Goal: Browse casually: Explore the website without a specific task or goal

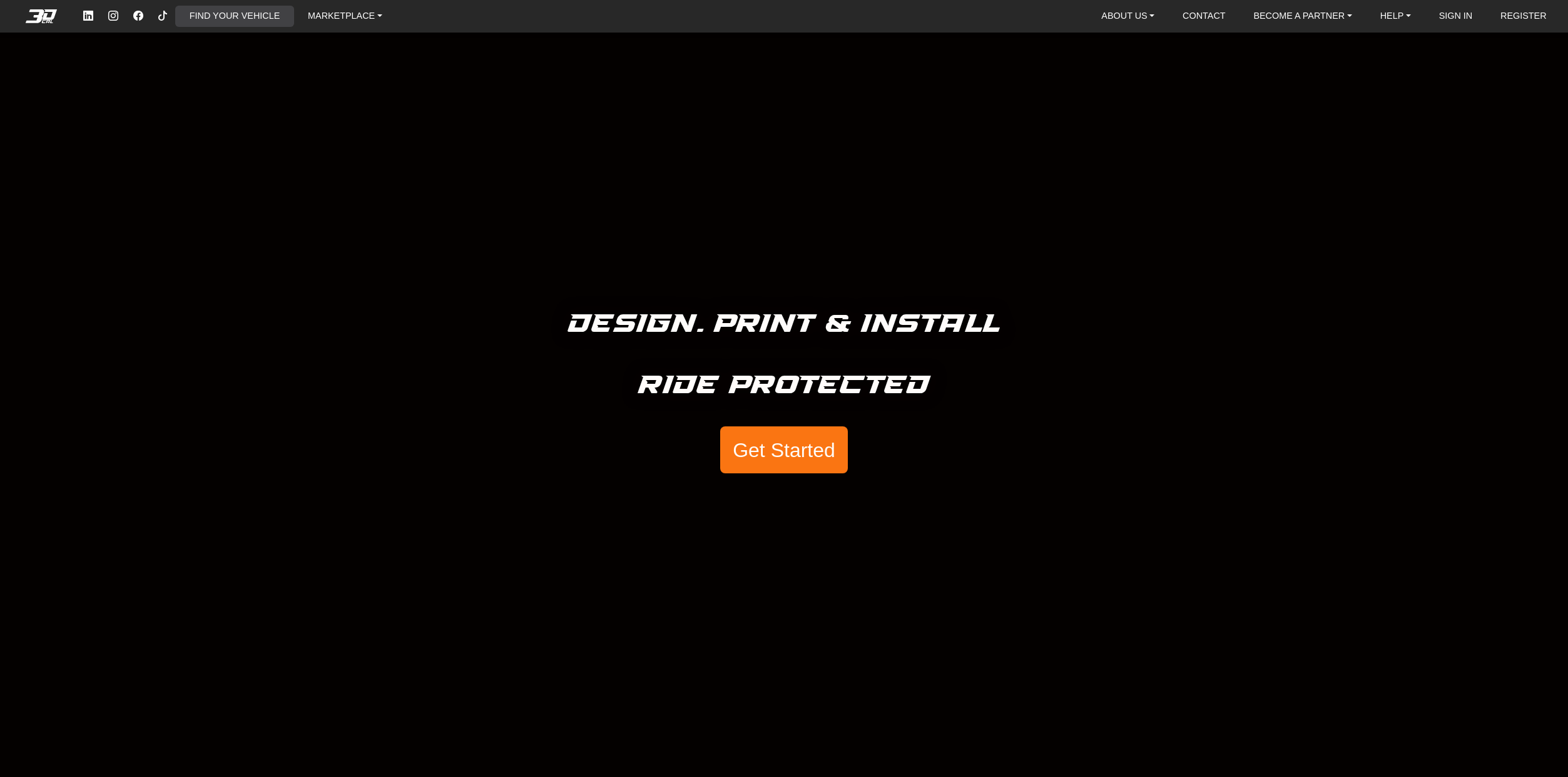
click at [204, 9] on link "FIND YOUR VEHICLE" at bounding box center [234, 16] width 100 height 21
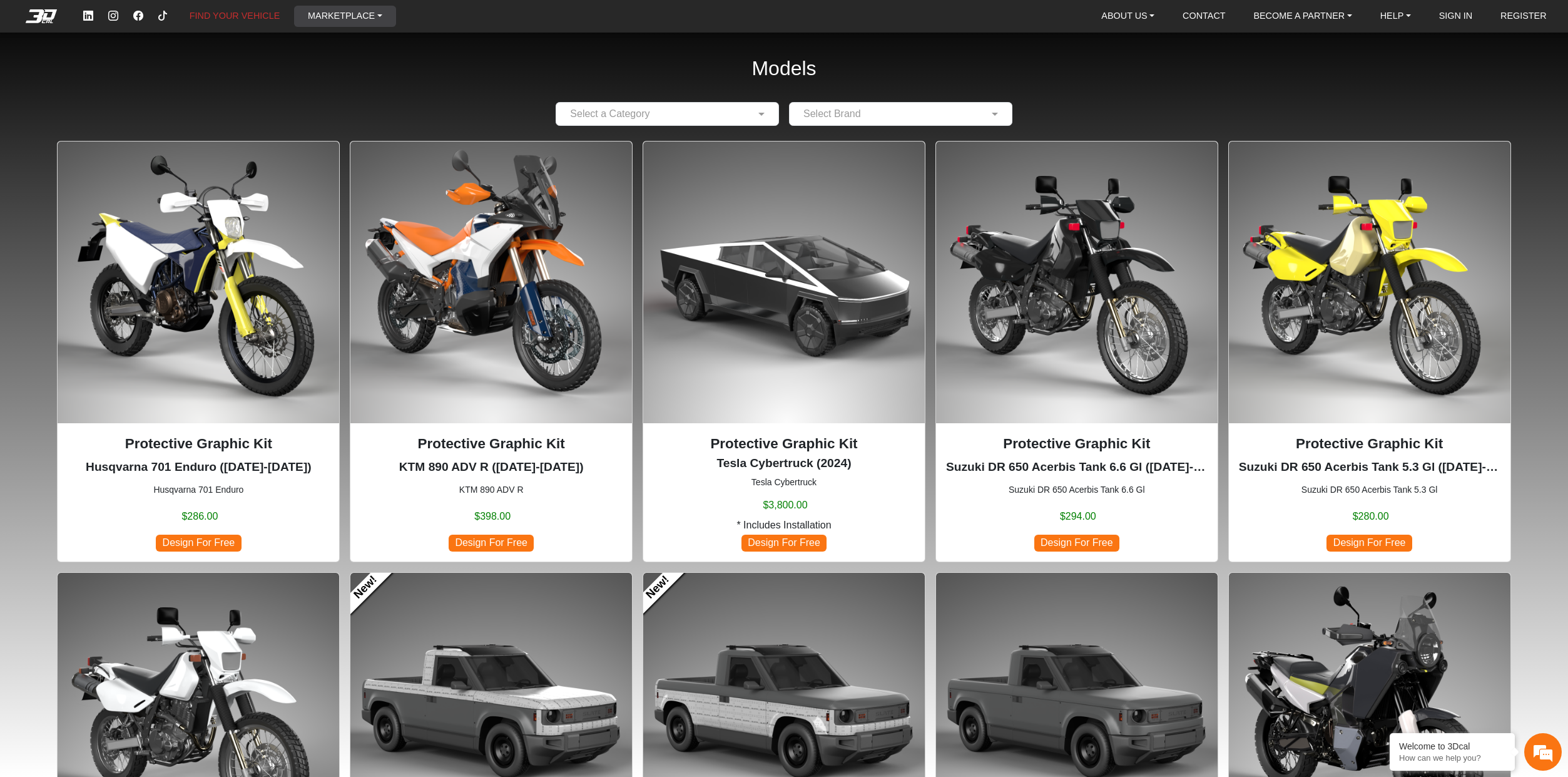
click at [360, 19] on link "MARKETPLACE" at bounding box center [345, 16] width 84 height 21
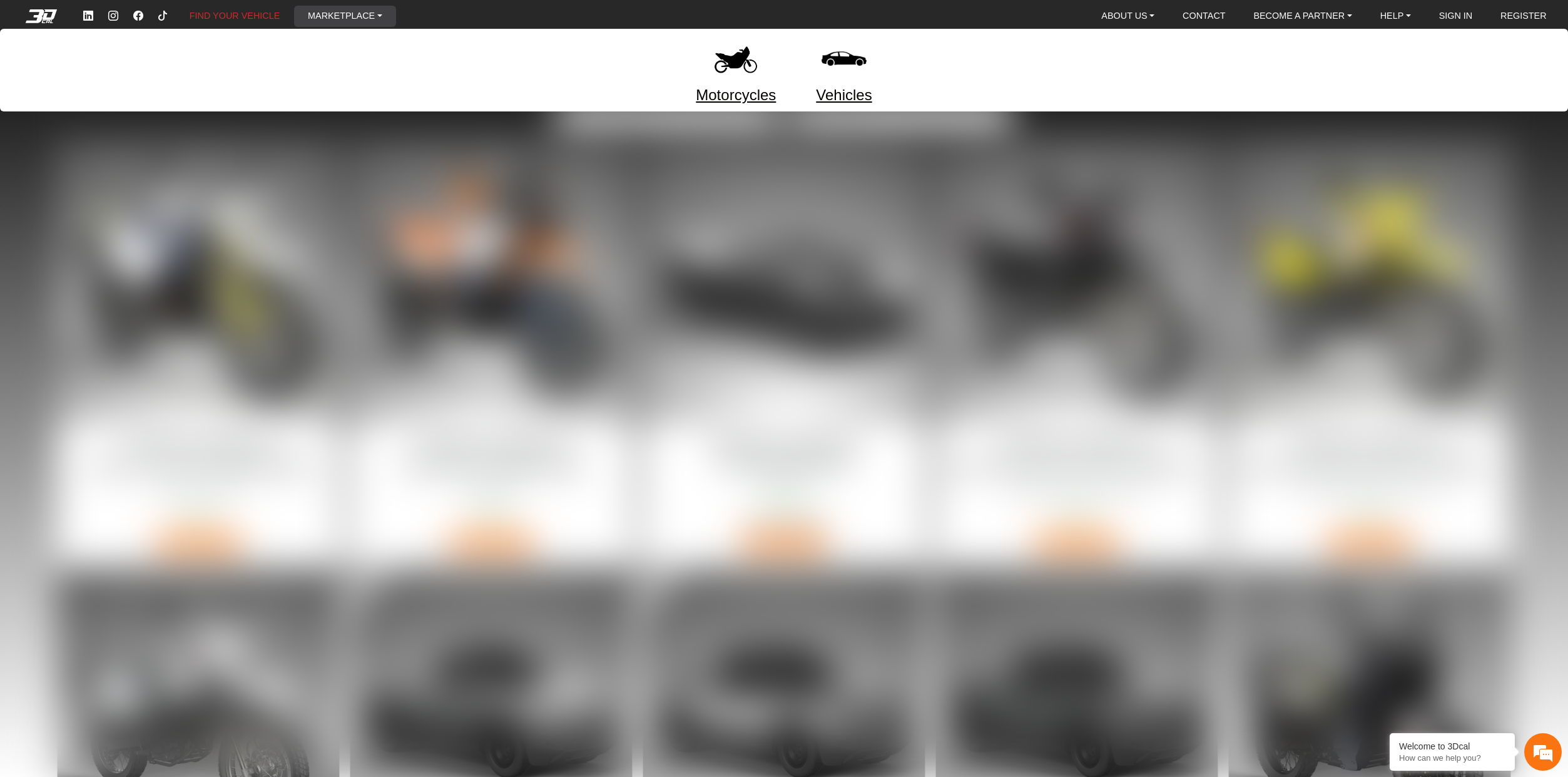
click at [729, 98] on link "Motorcycles" at bounding box center [736, 96] width 80 height 23
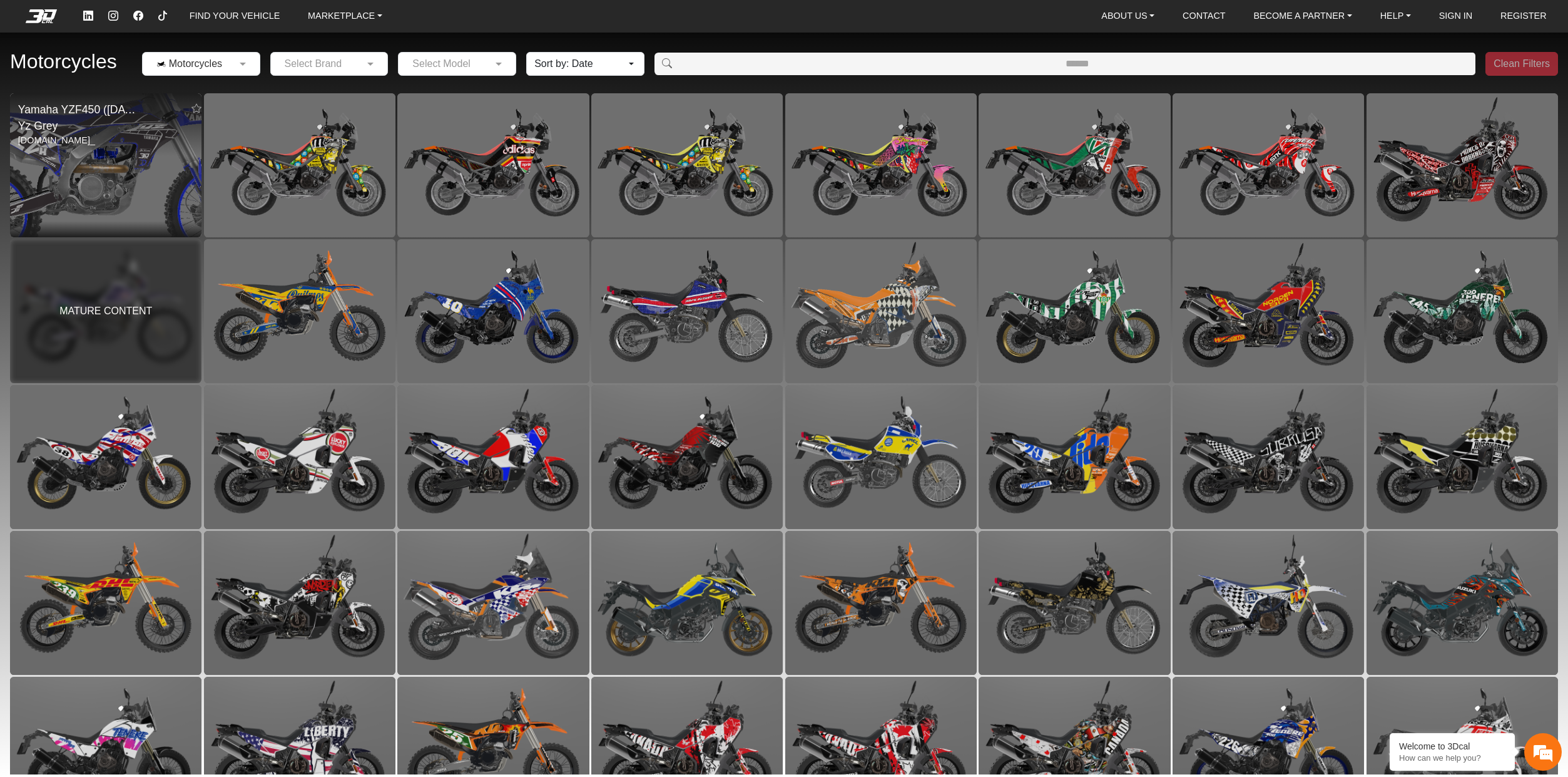
click at [97, 180] on img at bounding box center [106, 165] width 383 height 288
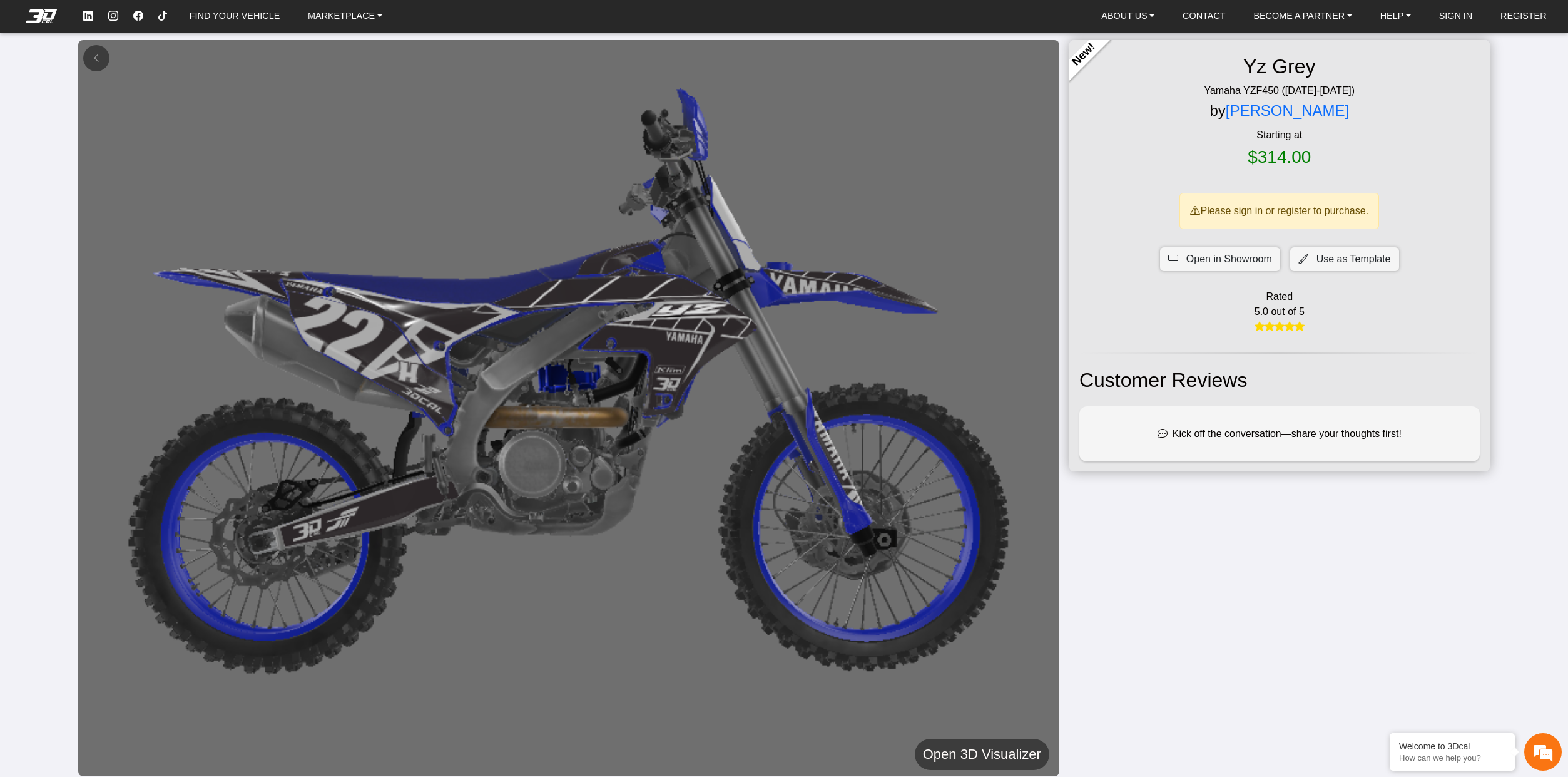
click at [996, 752] on h5 "Open 3D Visualizer" at bounding box center [982, 754] width 118 height 23
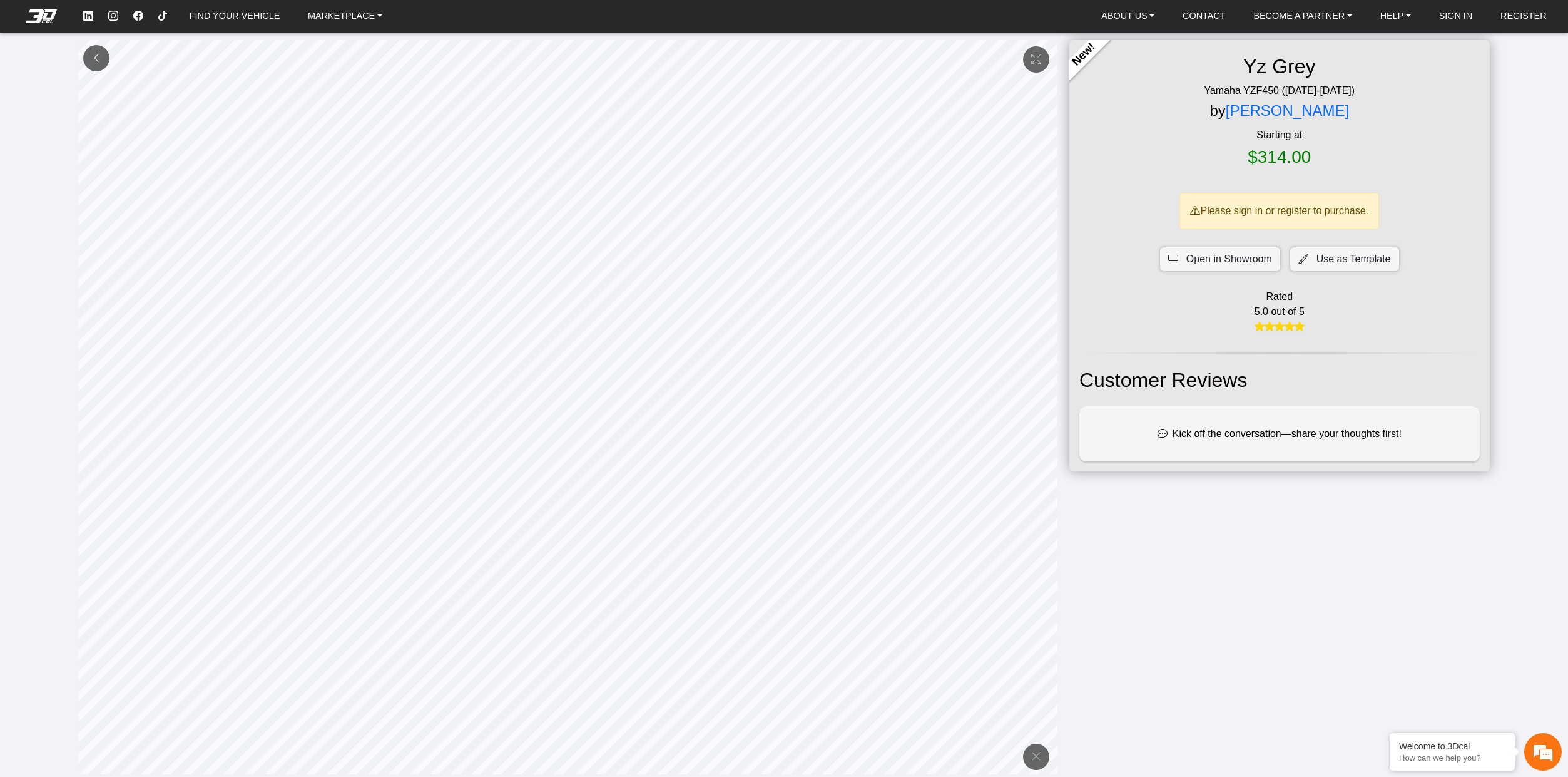
click at [94, 59] on em at bounding box center [96, 58] width 10 height 11
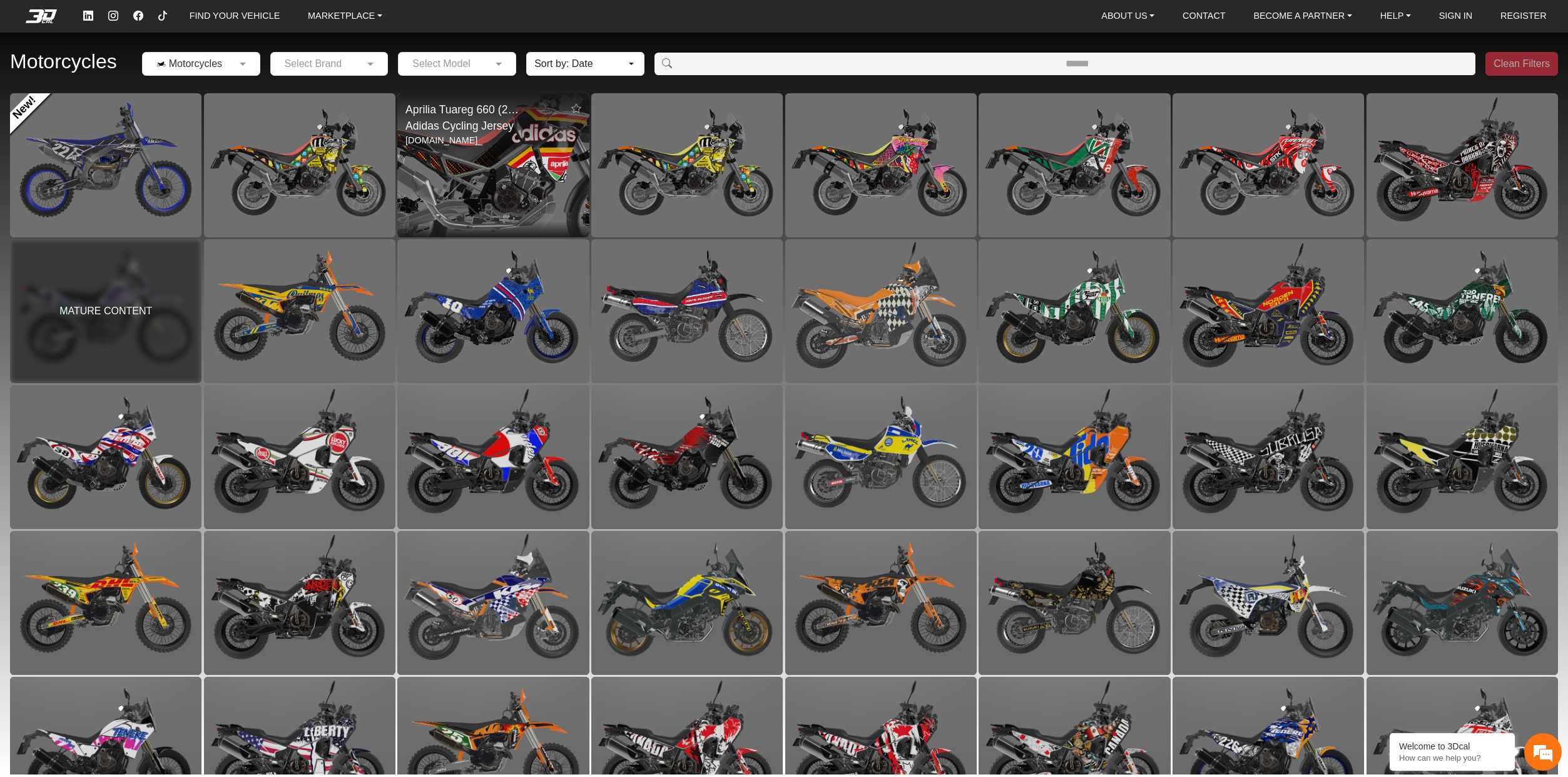
click at [522, 192] on img at bounding box center [494, 165] width 383 height 288
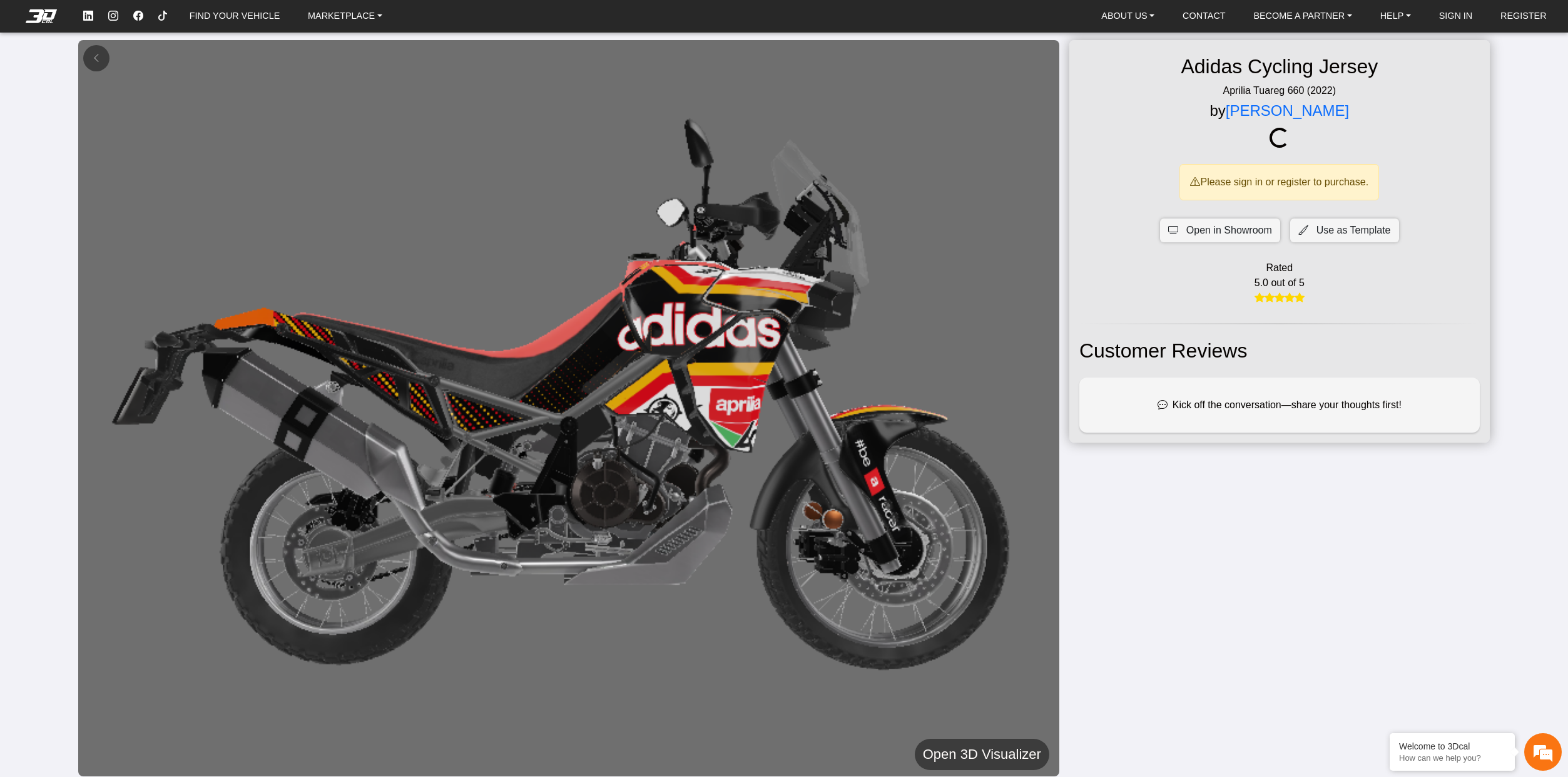
click at [981, 758] on h5 "Open 3D Visualizer" at bounding box center [982, 754] width 118 height 23
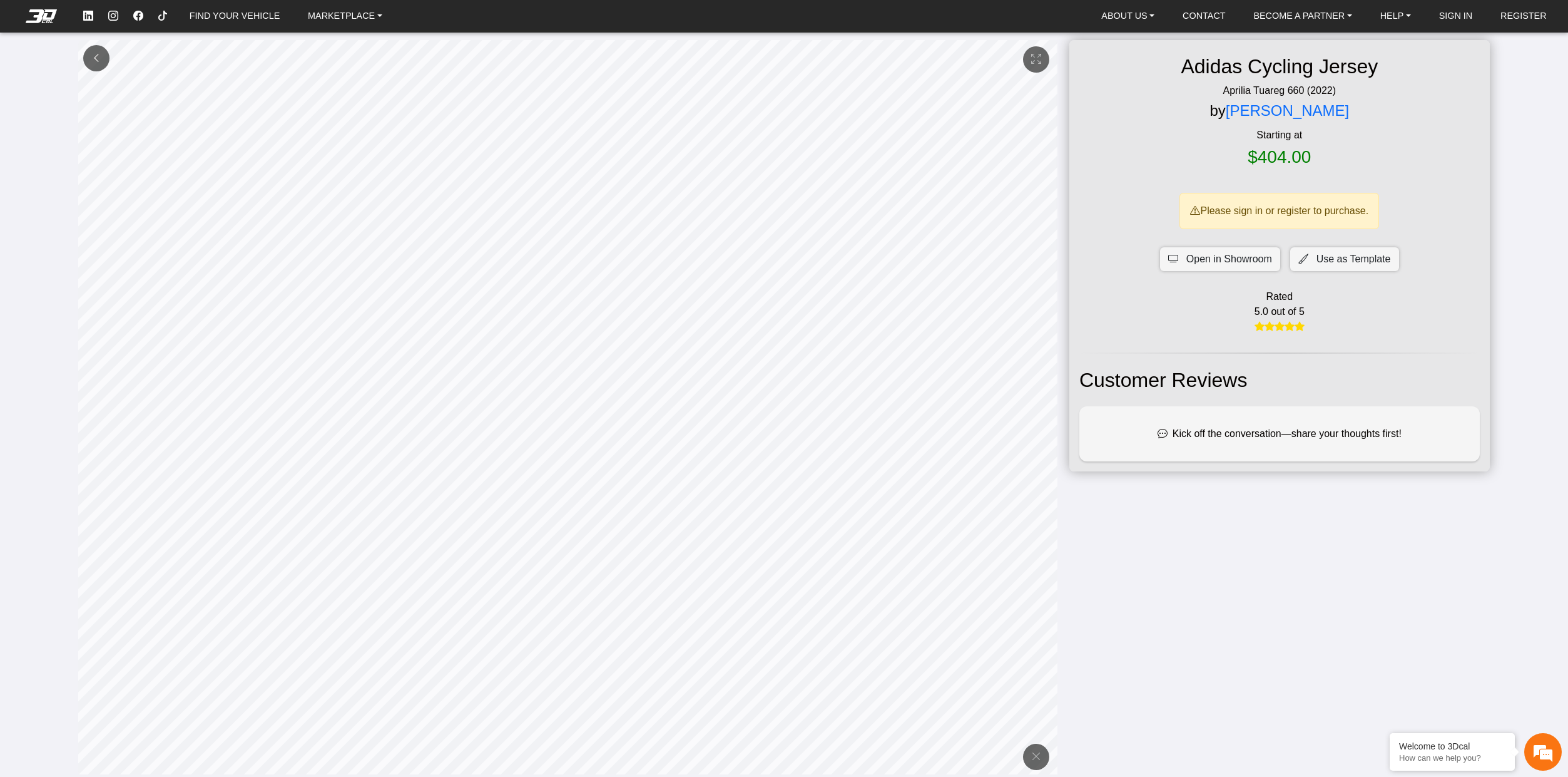
click at [104, 61] on button at bounding box center [96, 57] width 26 height 26
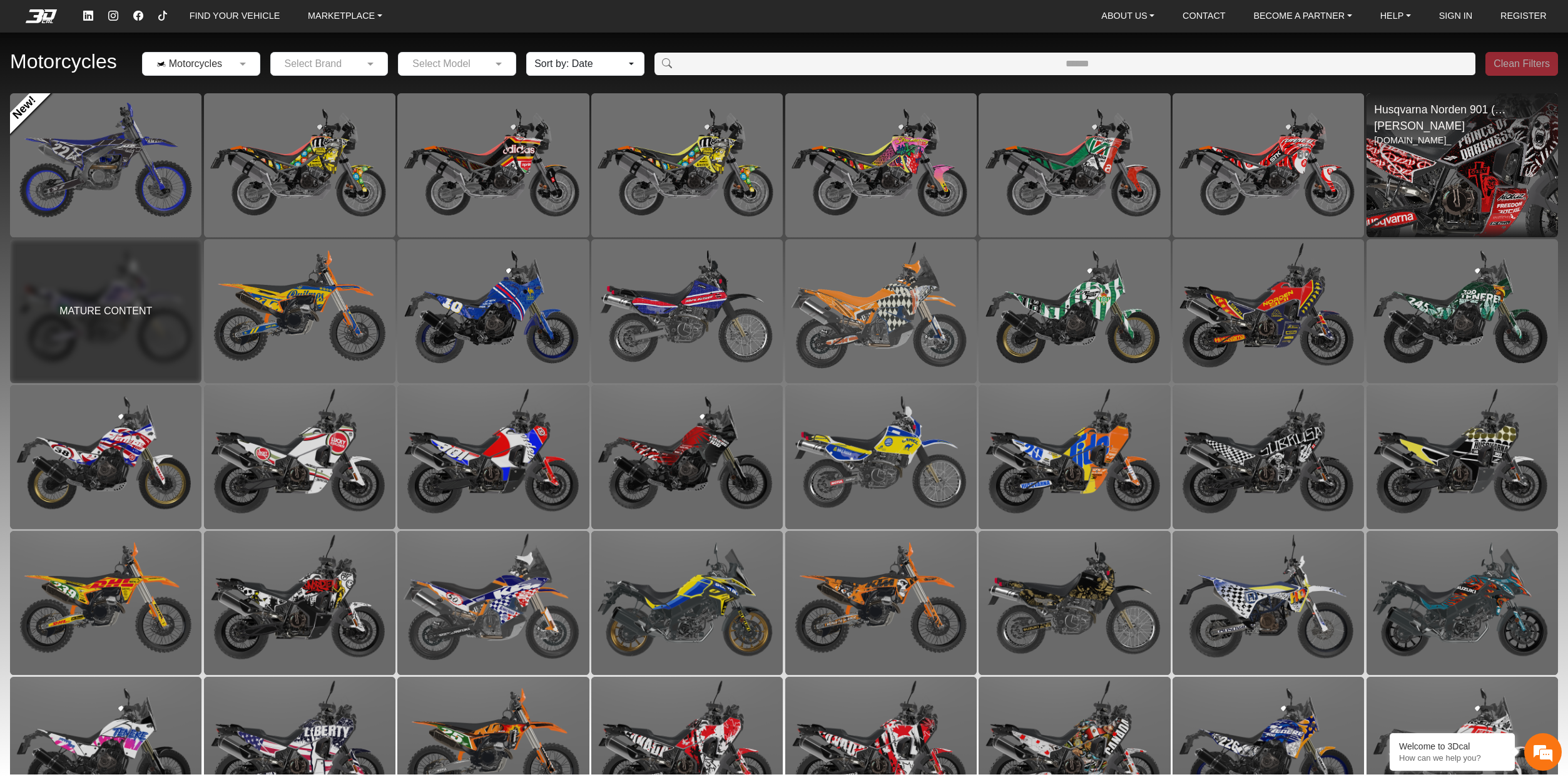
click at [1409, 187] on img at bounding box center [1462, 165] width 383 height 288
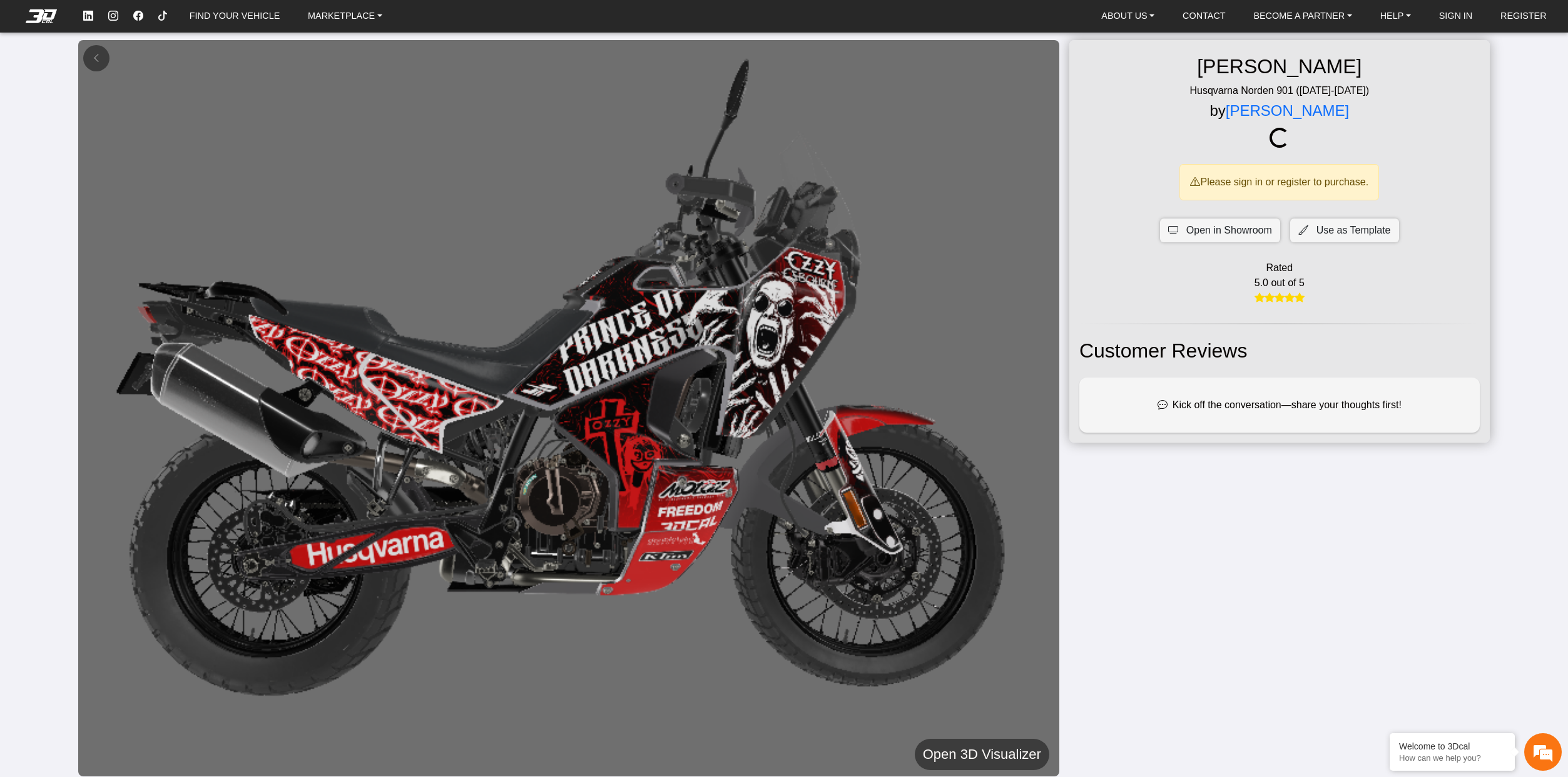
click at [944, 744] on h5 "Open 3D Visualizer" at bounding box center [982, 754] width 118 height 23
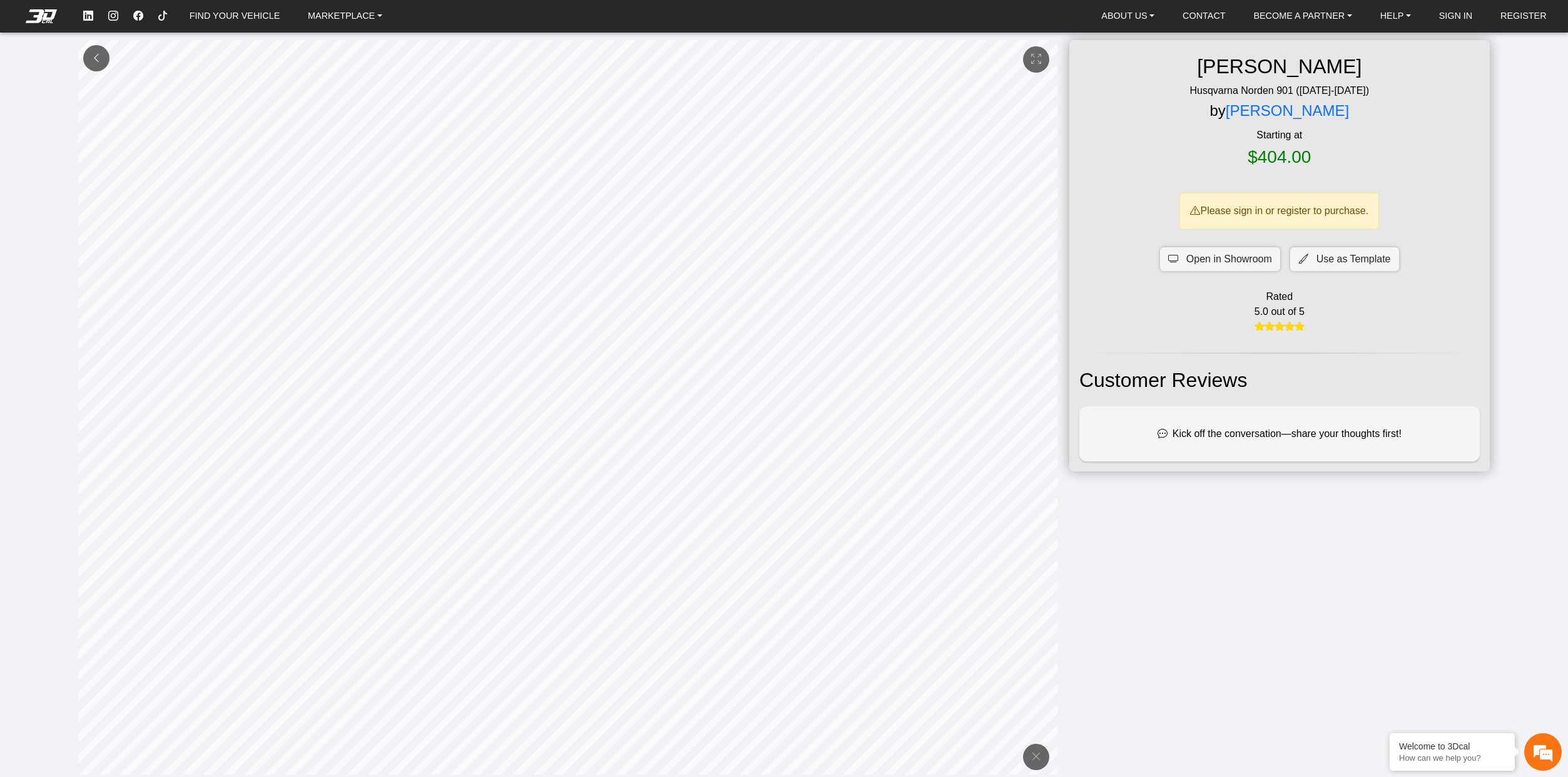
click at [108, 54] on button at bounding box center [96, 57] width 26 height 26
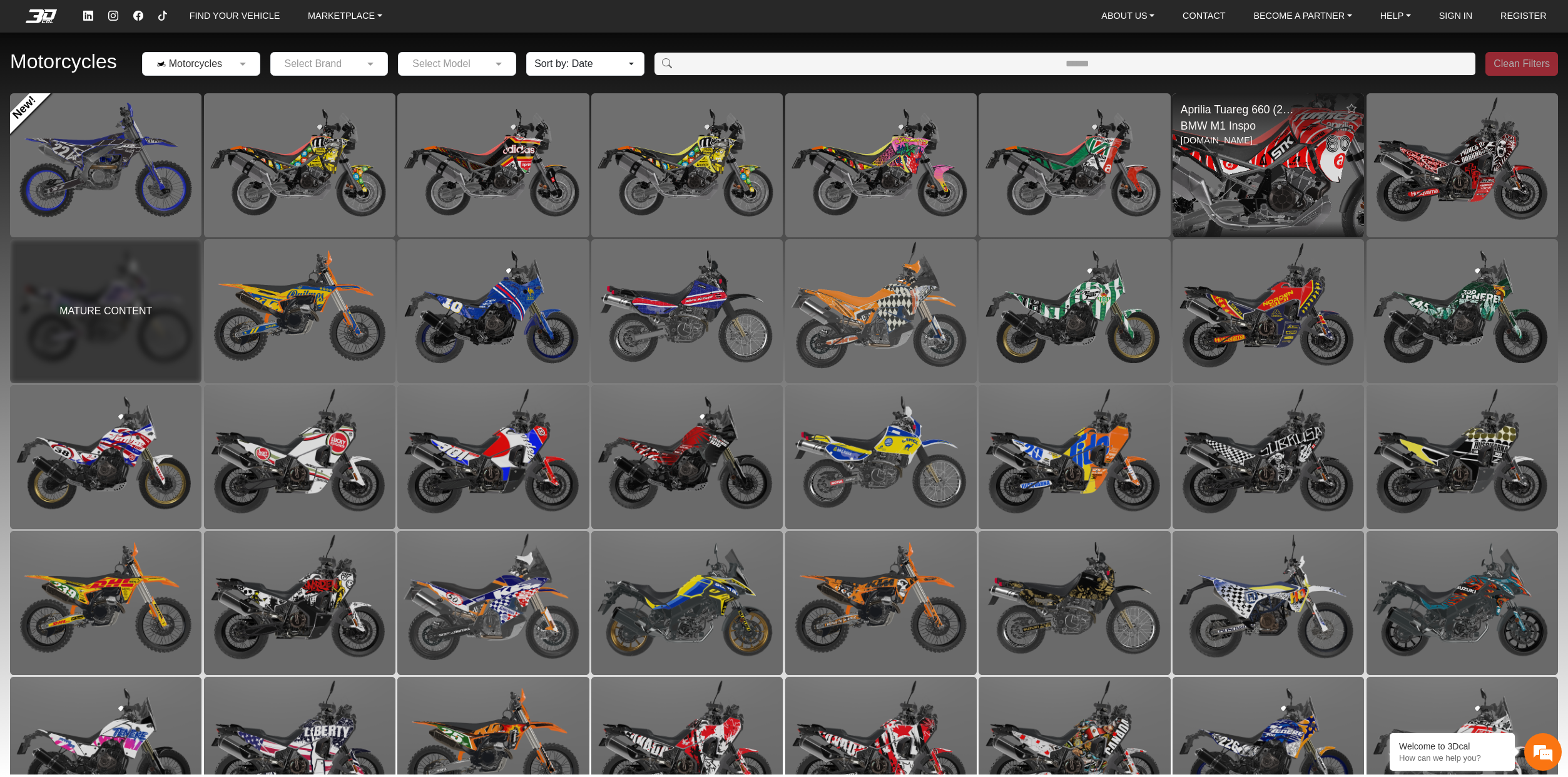
click at [1261, 177] on img at bounding box center [1268, 165] width 383 height 288
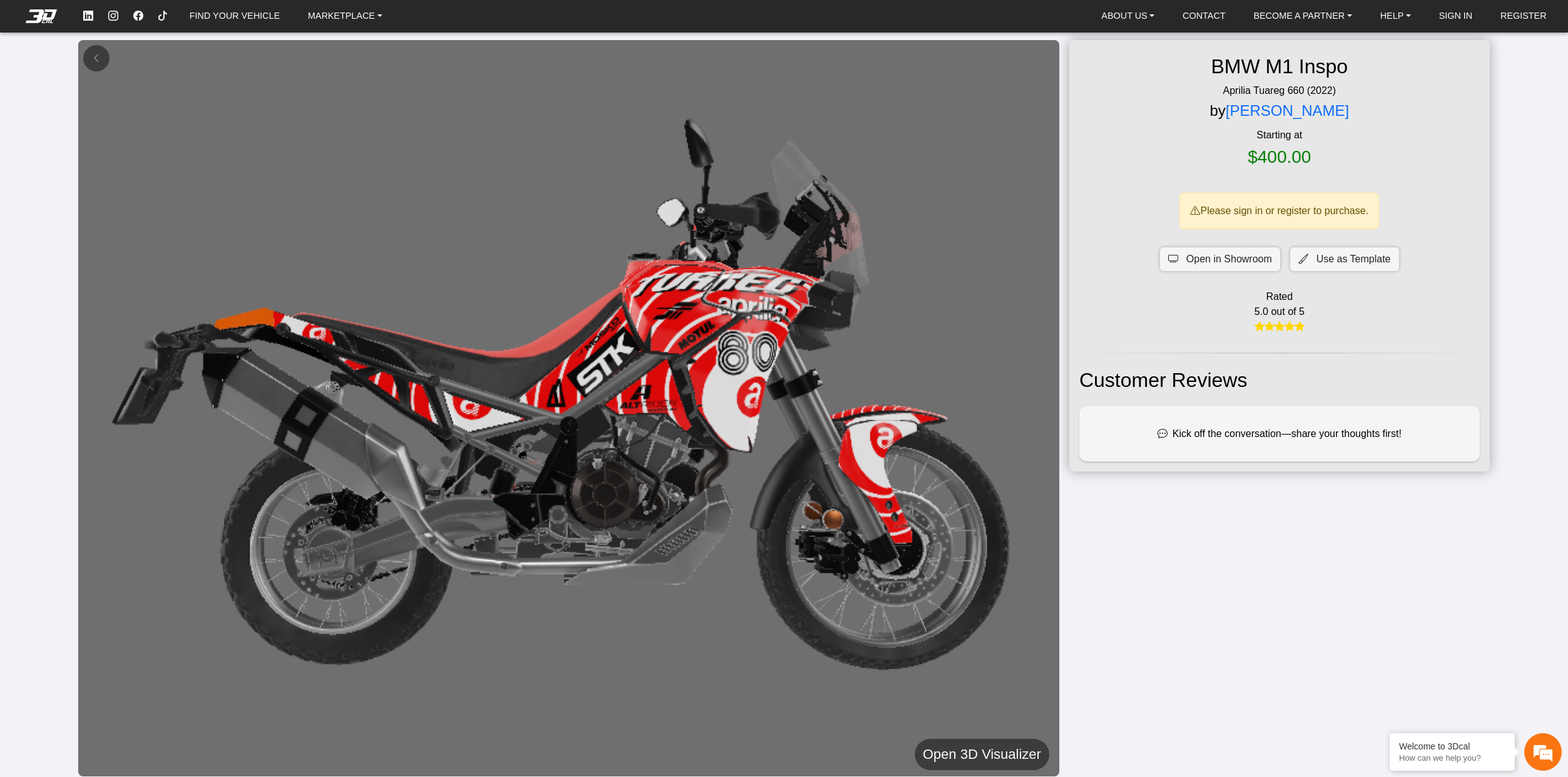
click at [987, 746] on h5 "Open 3D Visualizer" at bounding box center [982, 754] width 118 height 23
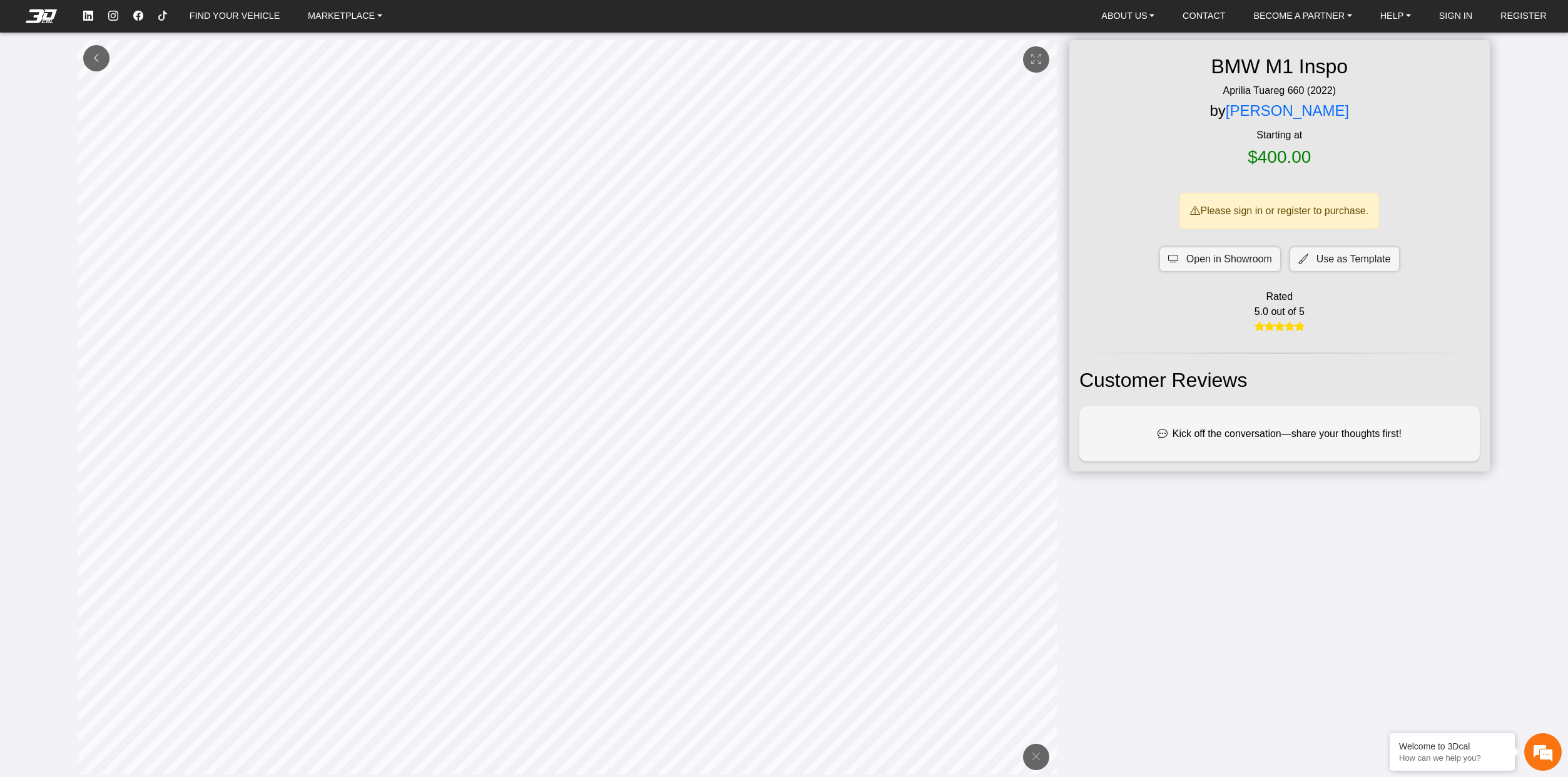
click at [95, 57] on em at bounding box center [96, 58] width 10 height 11
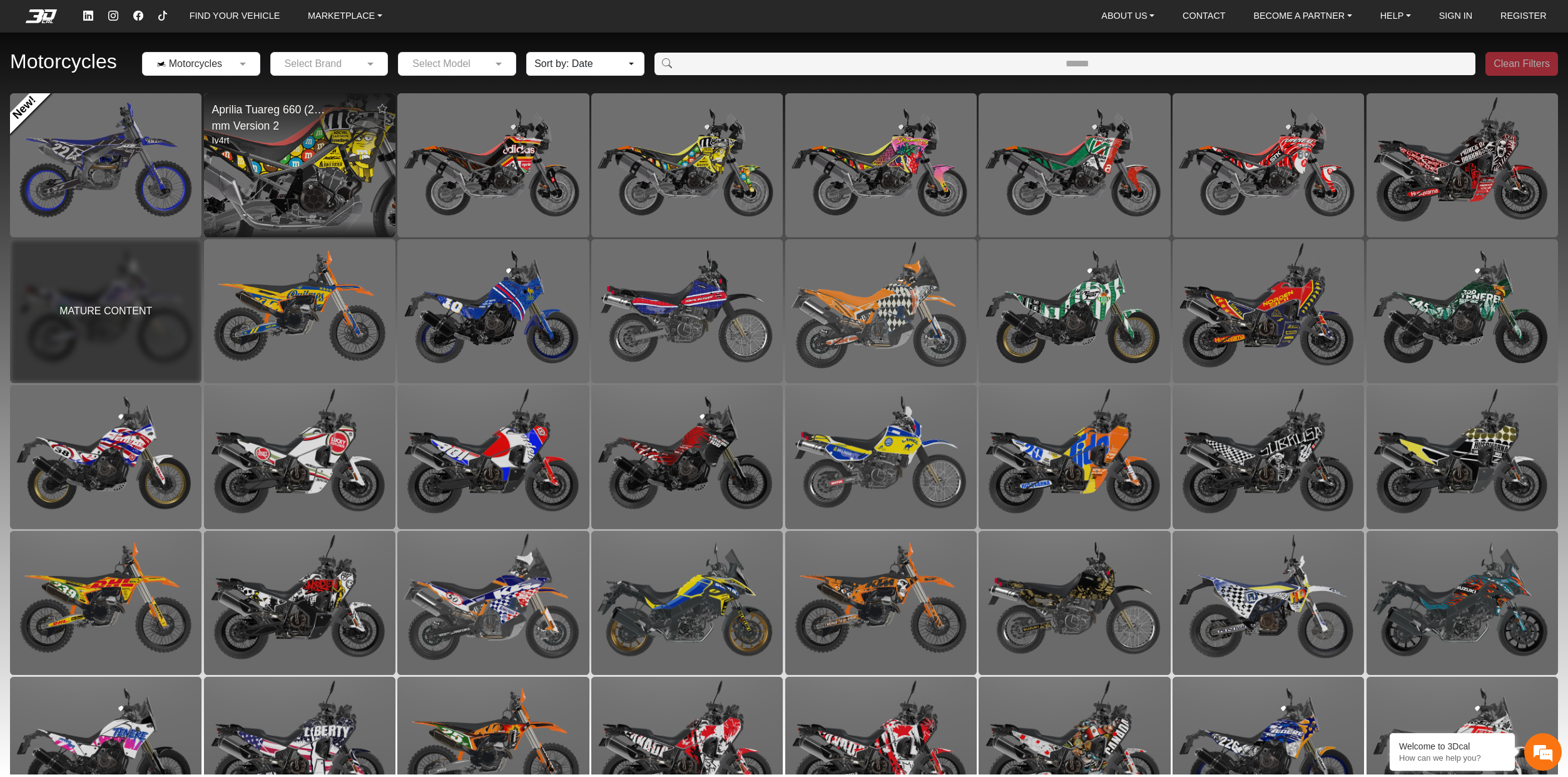
click at [360, 146] on img at bounding box center [299, 165] width 383 height 288
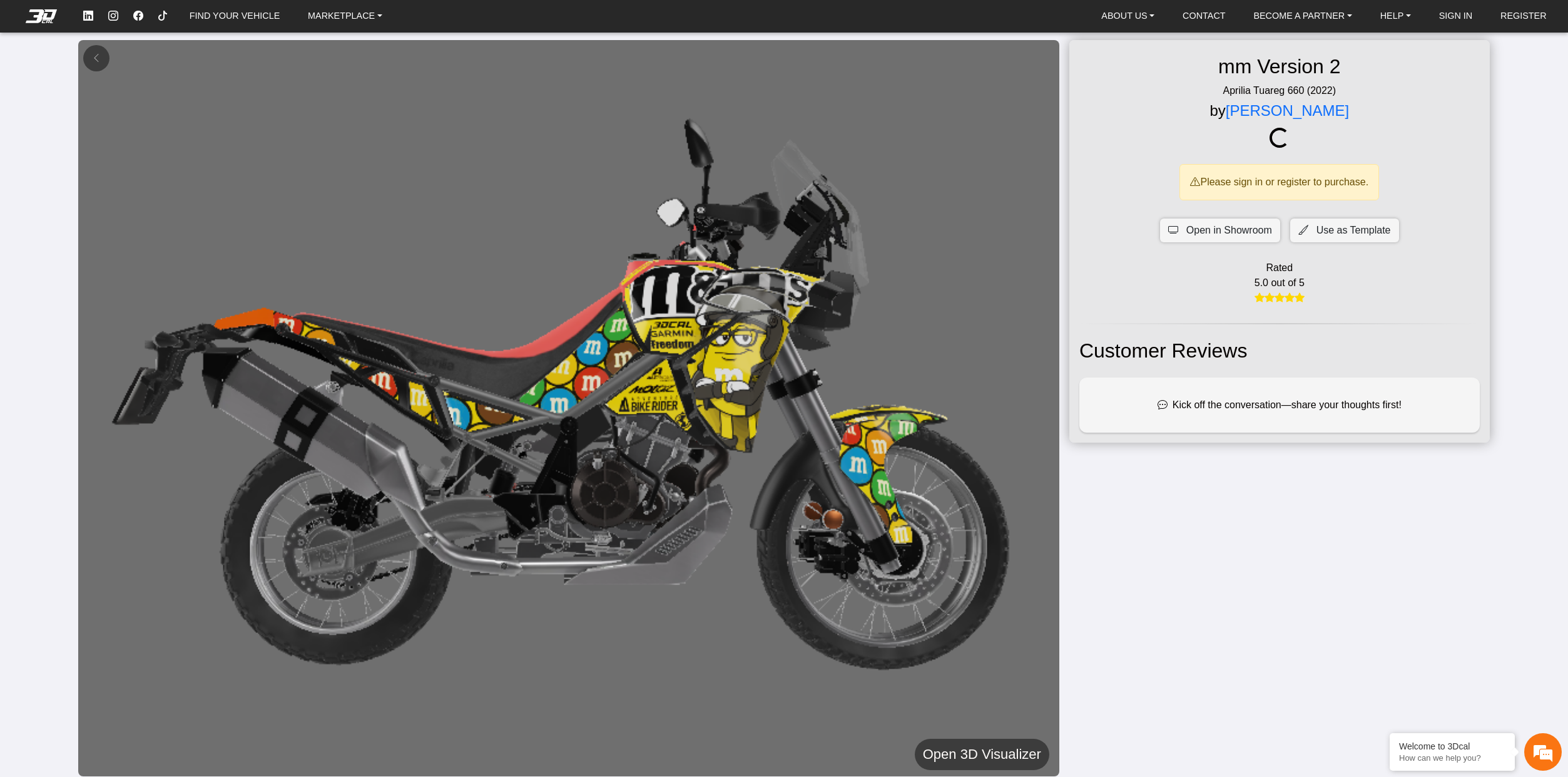
click at [961, 749] on h5 "Open 3D Visualizer" at bounding box center [982, 754] width 118 height 23
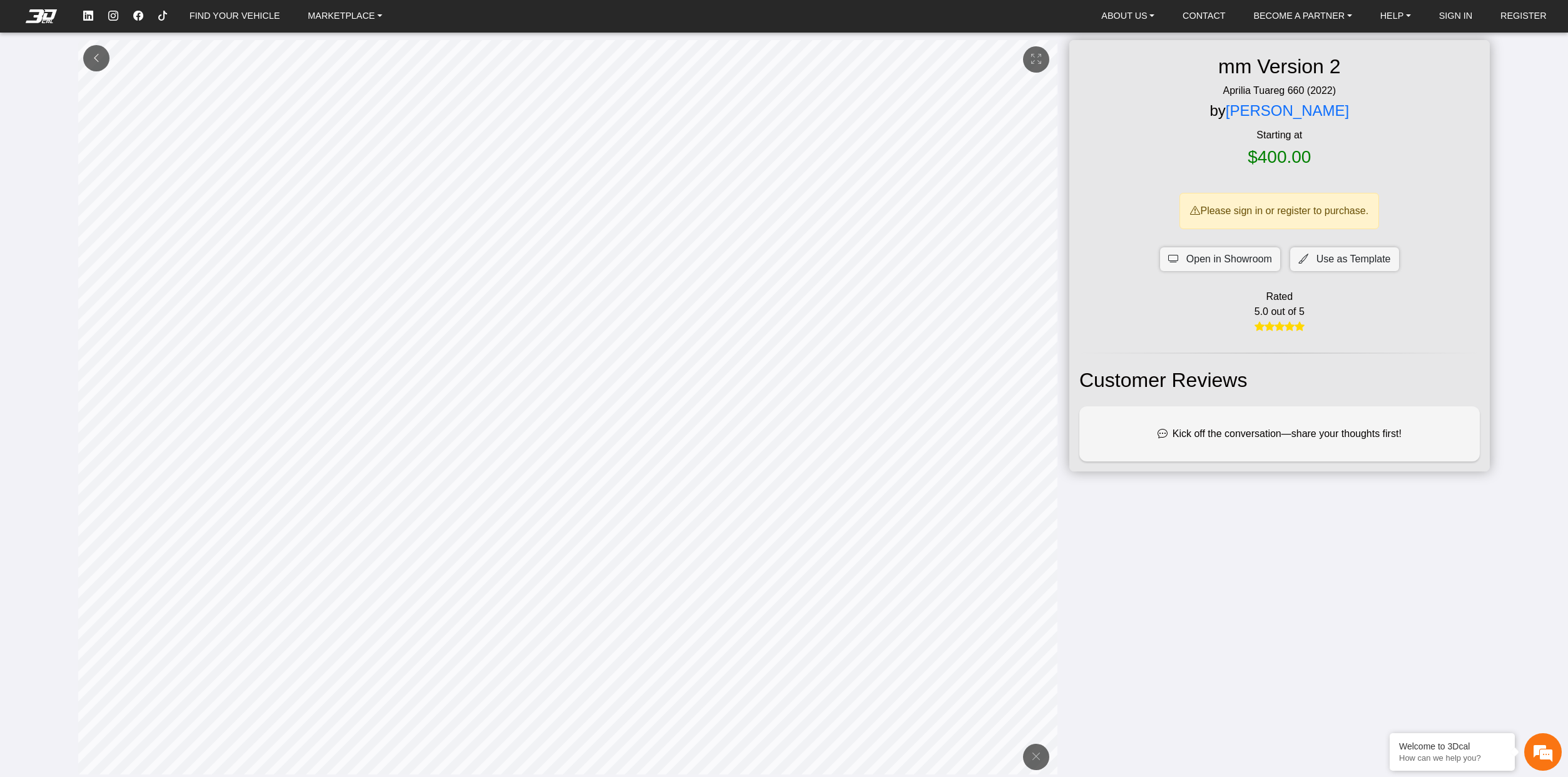
click at [85, 49] on button at bounding box center [96, 57] width 26 height 26
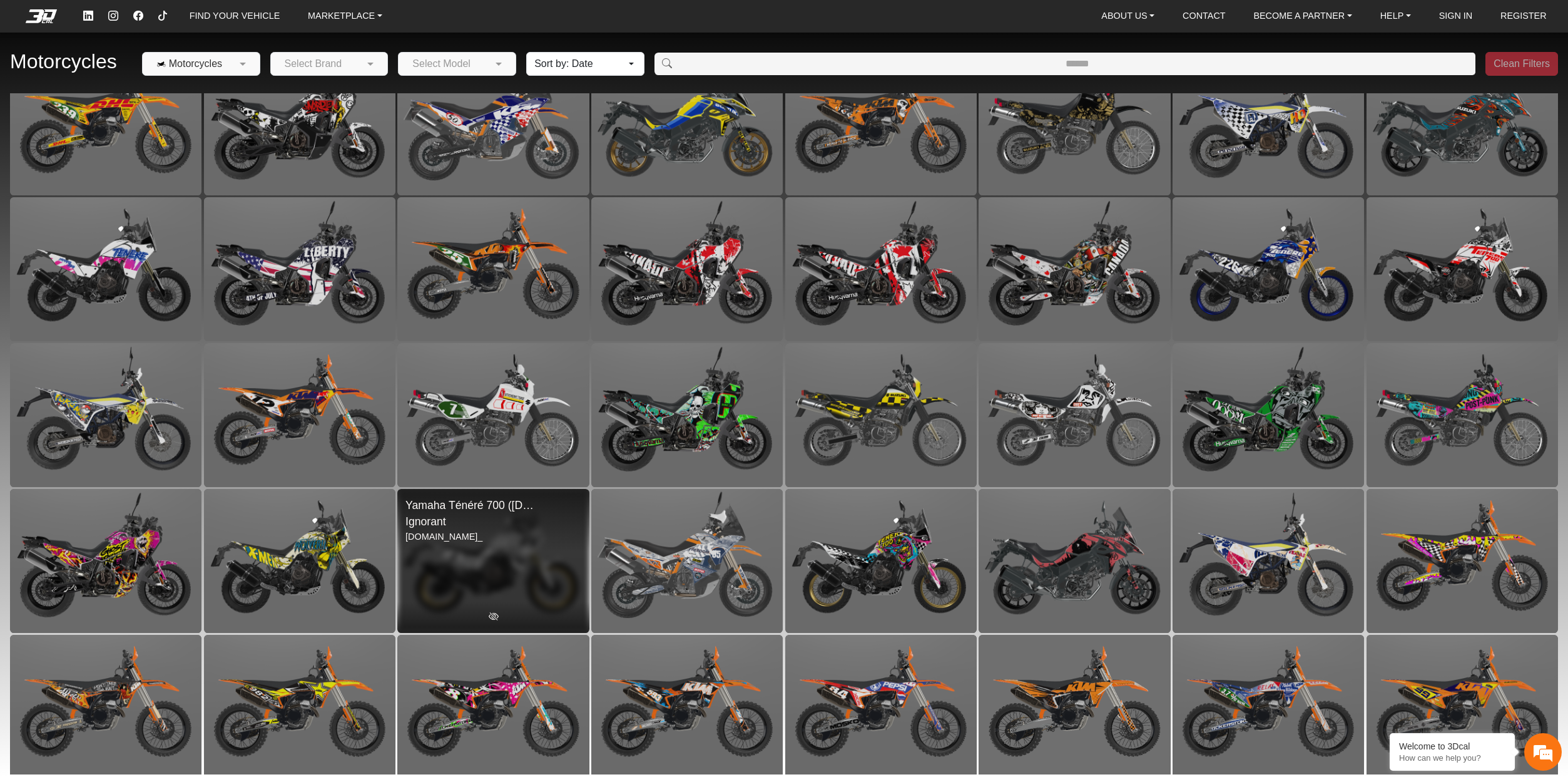
scroll to position [1064, 0]
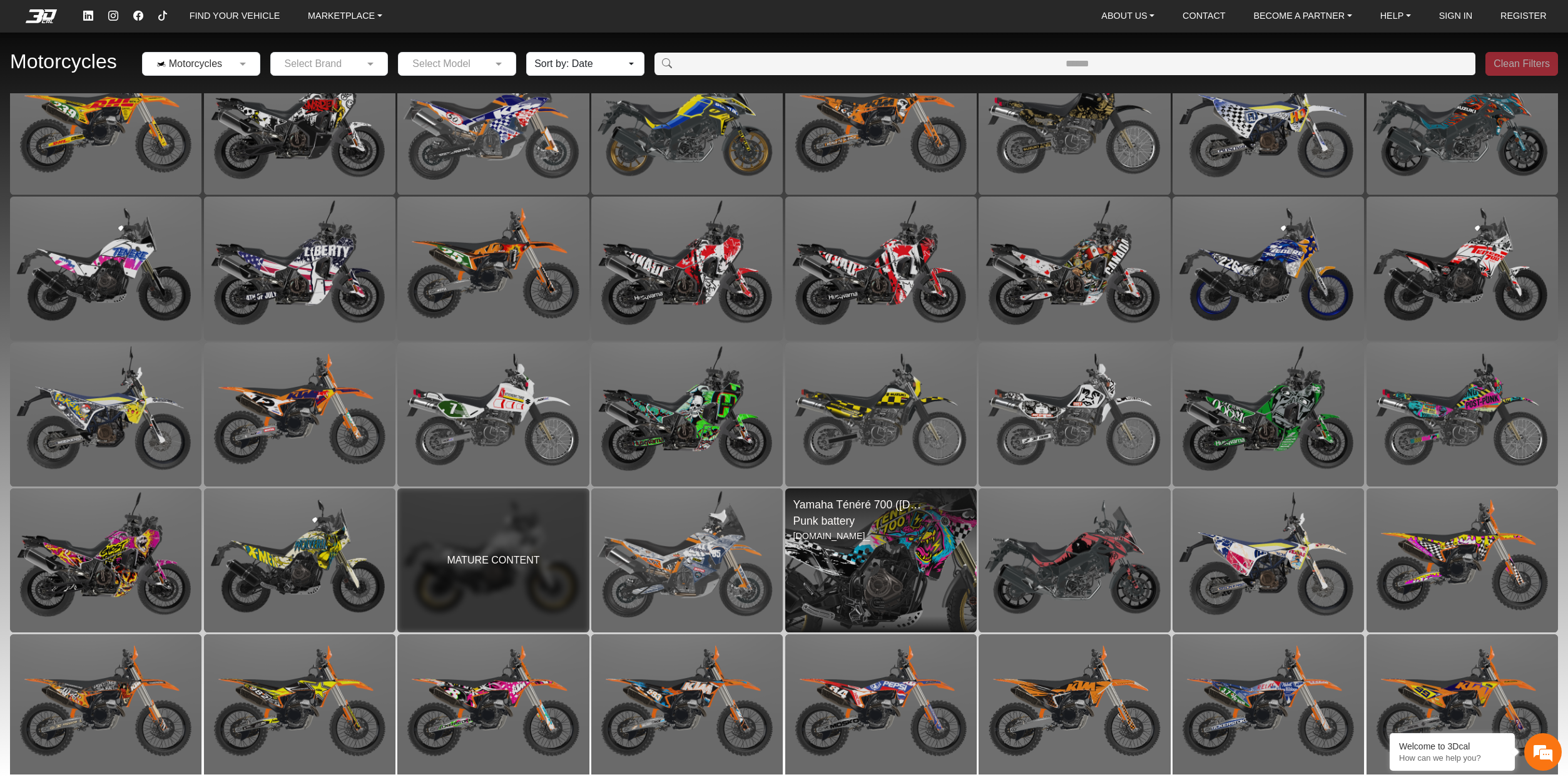
click at [873, 516] on img at bounding box center [881, 560] width 383 height 288
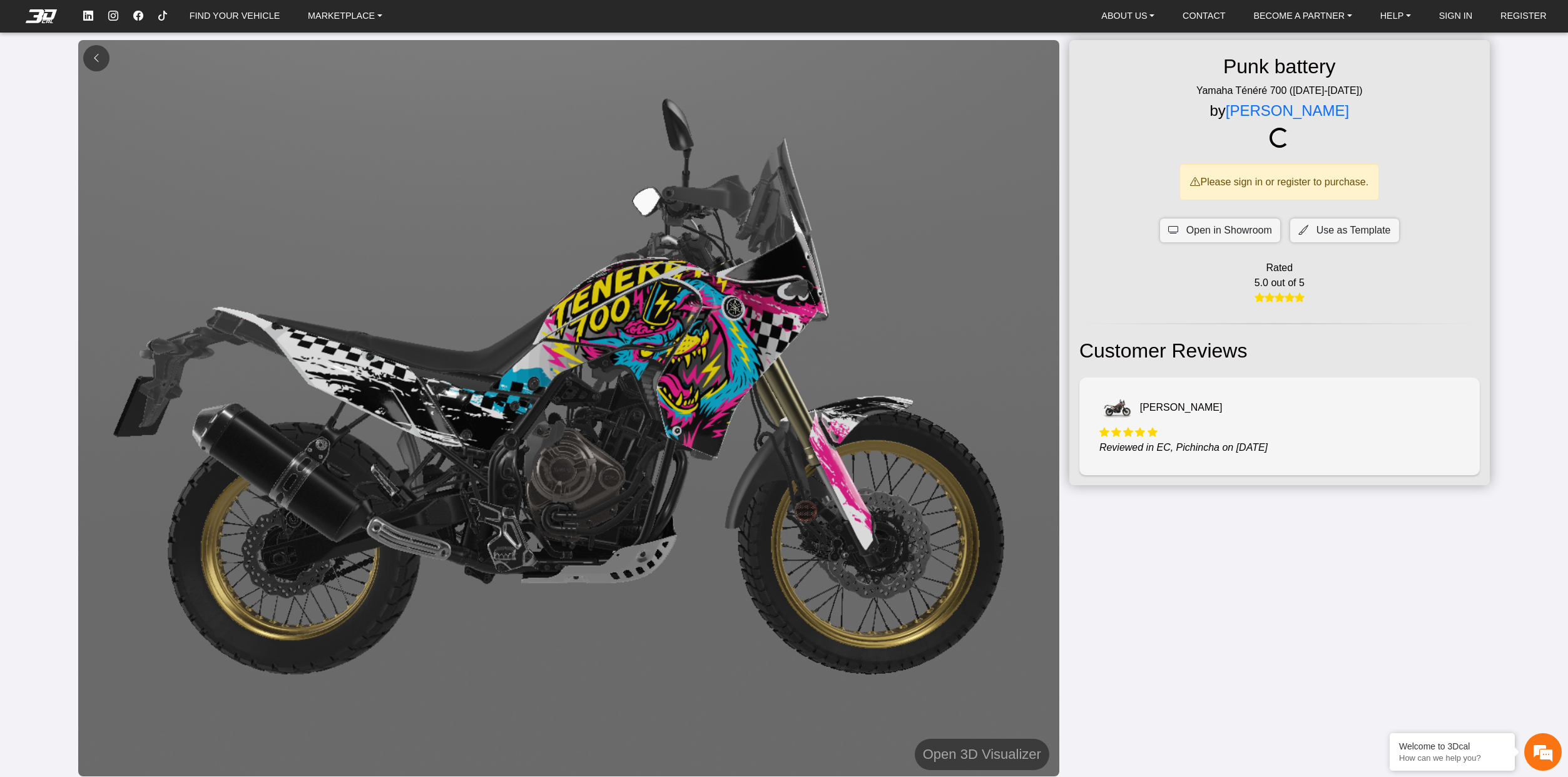
click at [94, 63] on em at bounding box center [96, 58] width 10 height 11
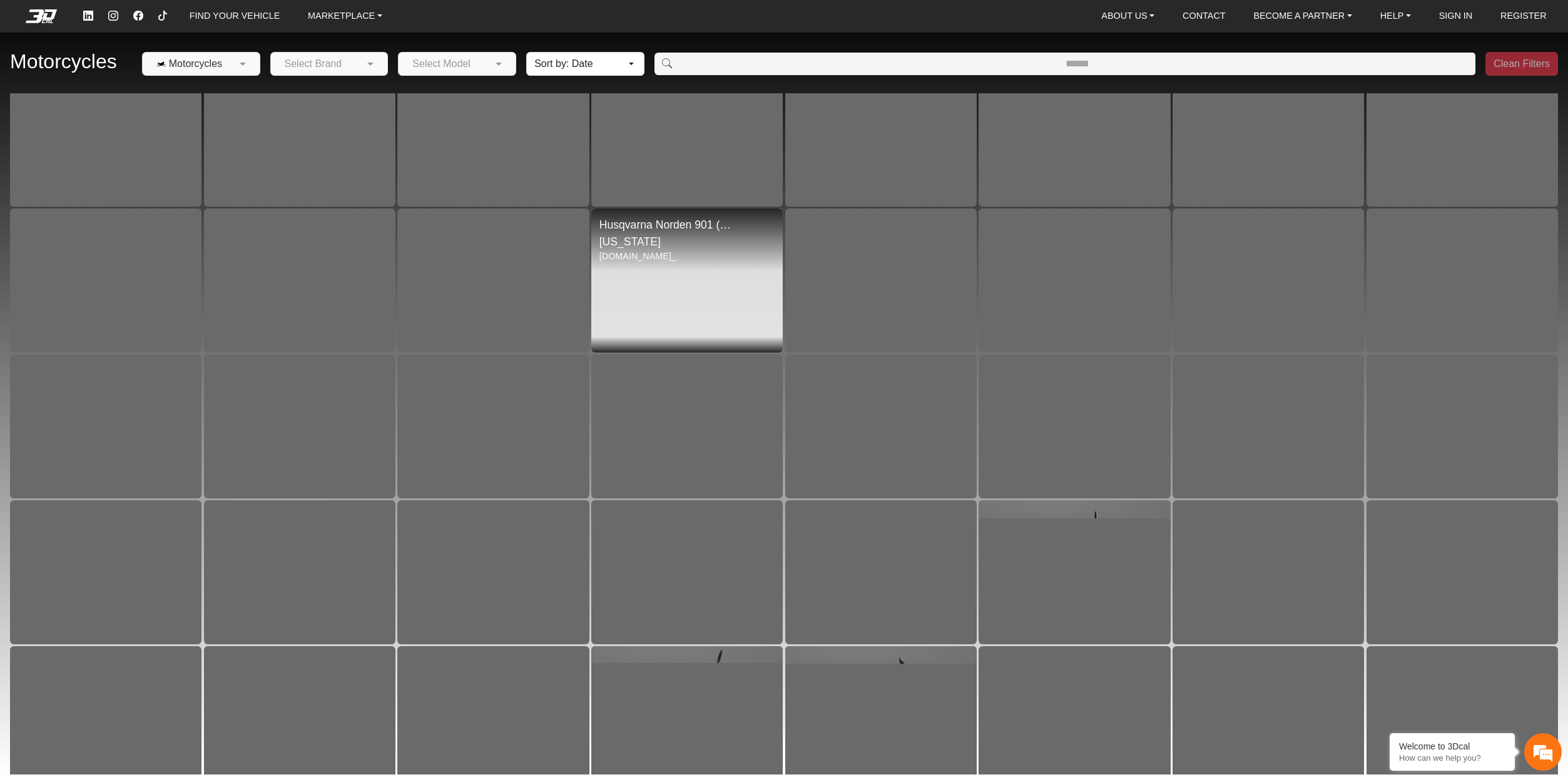
scroll to position [2519, 0]
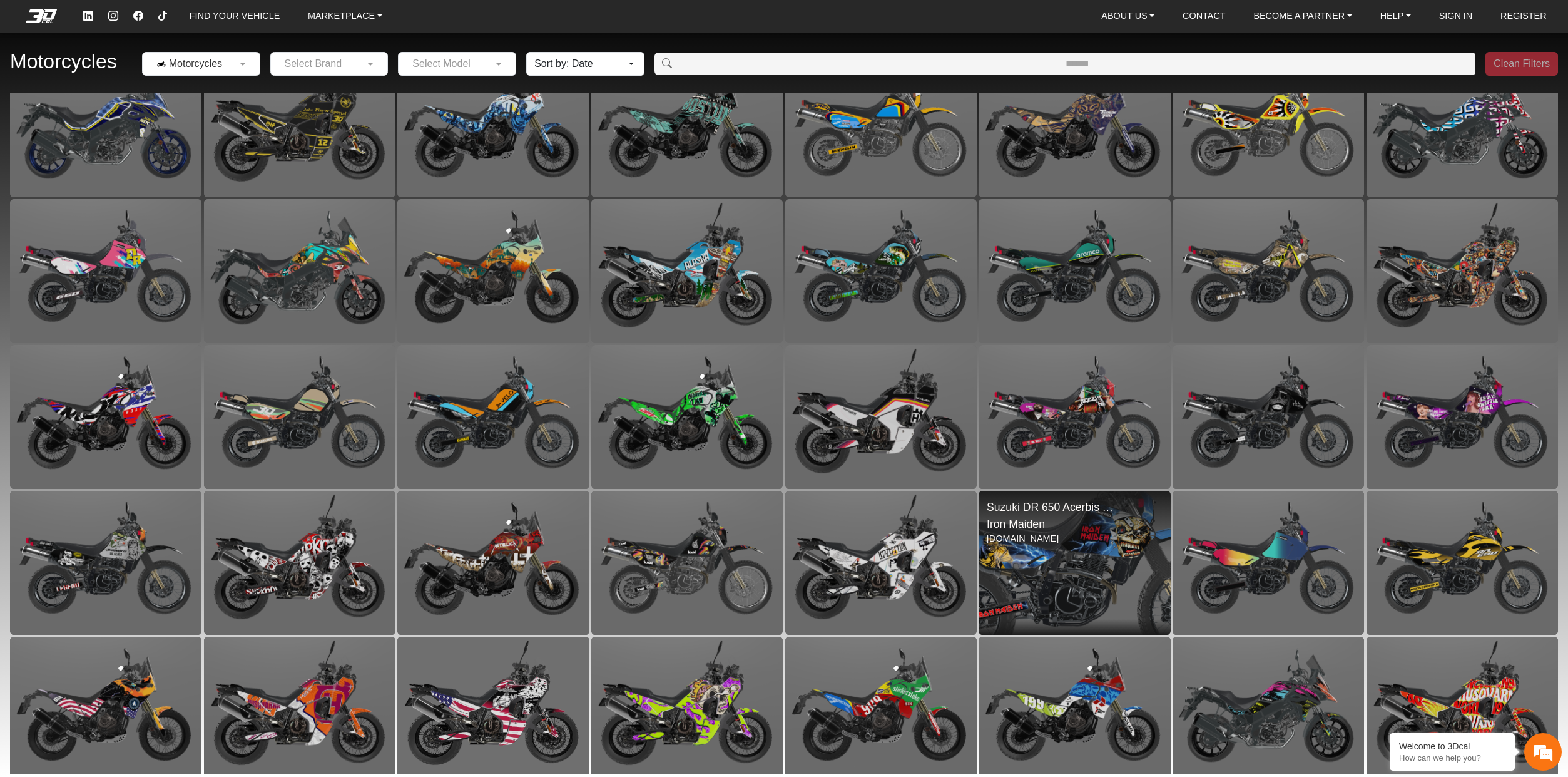
click at [1145, 549] on img at bounding box center [1074, 563] width 383 height 288
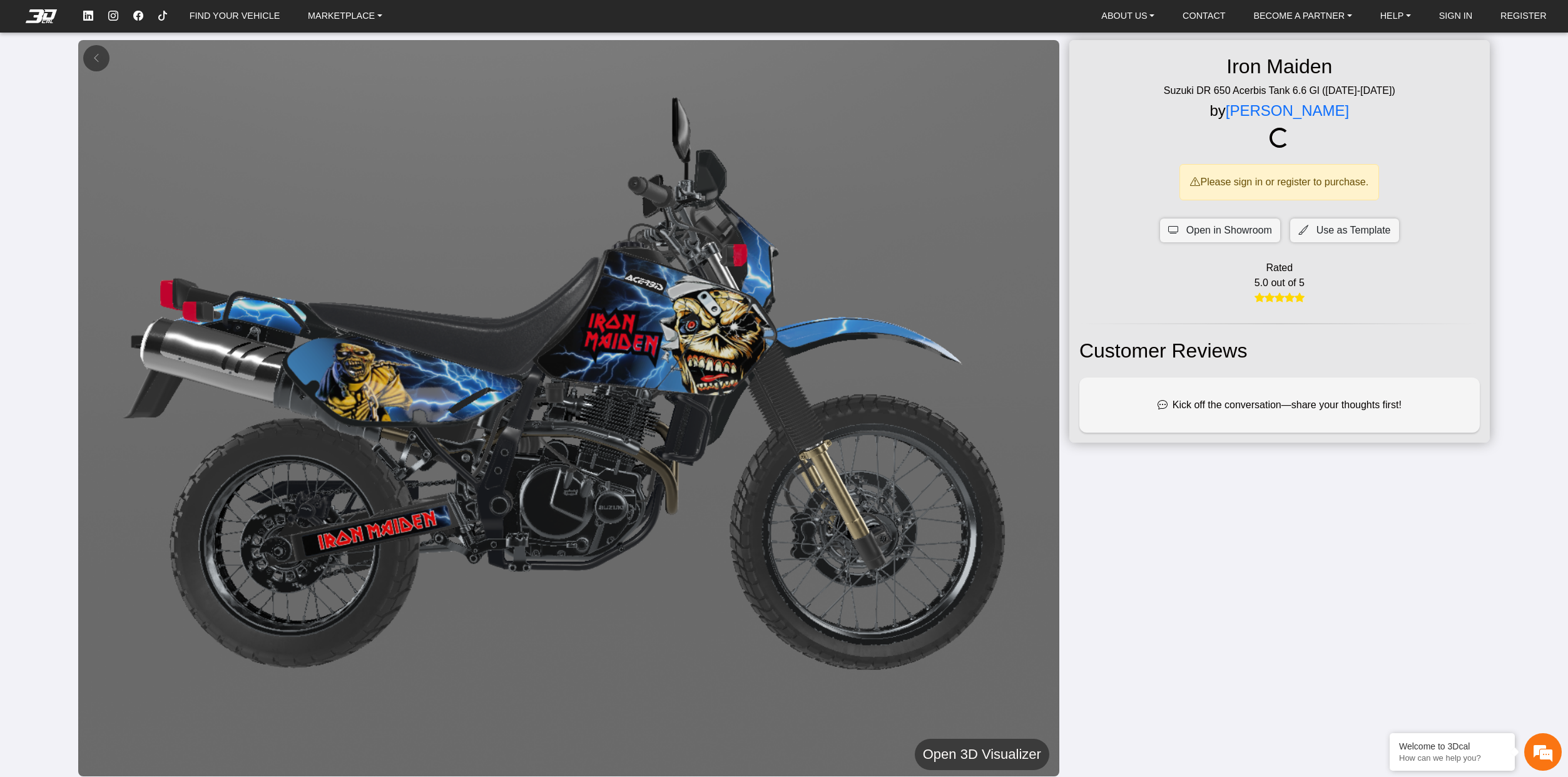
click at [1016, 756] on h5 "Open 3D Visualizer" at bounding box center [982, 754] width 118 height 23
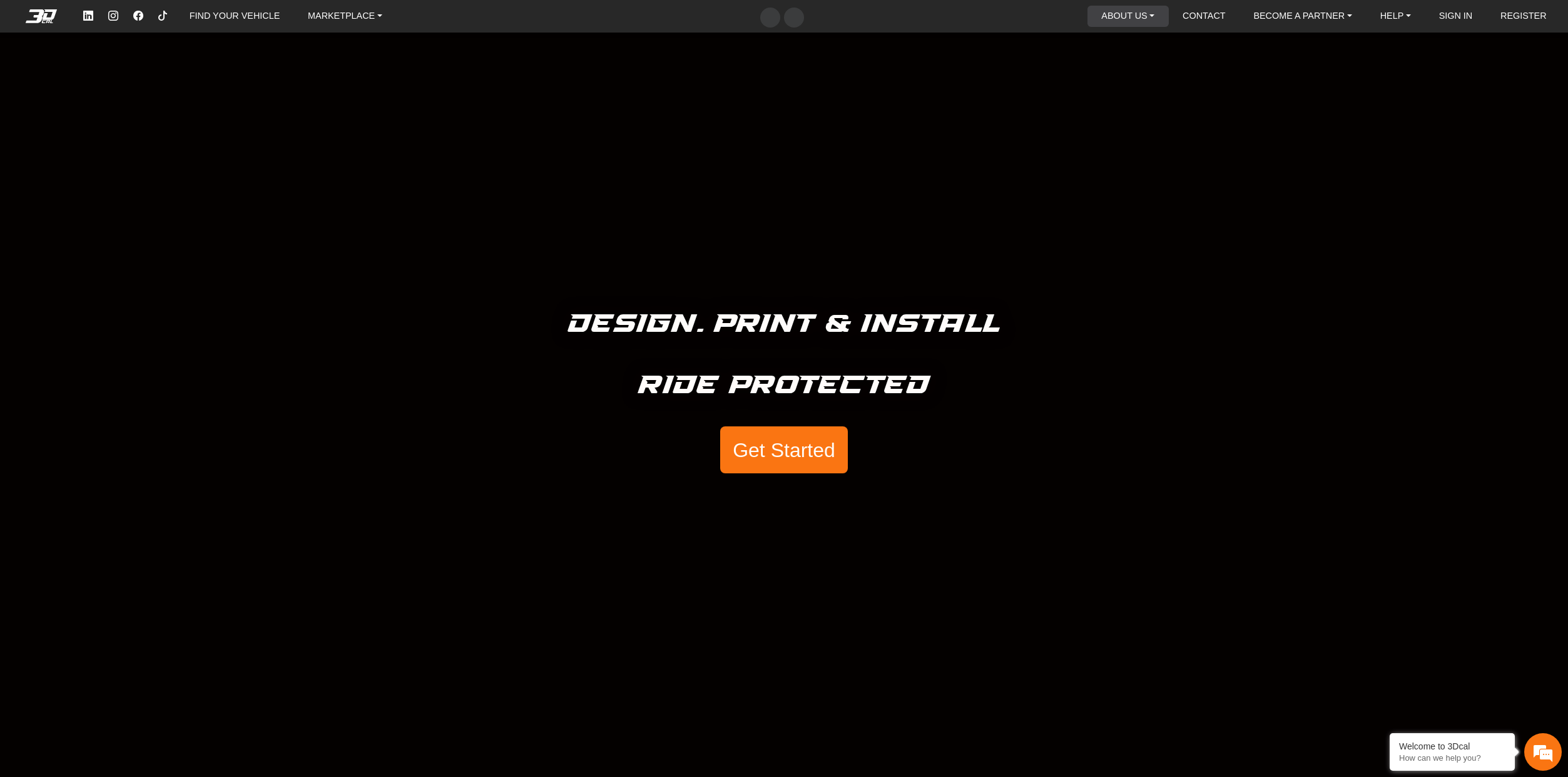
click at [1129, 14] on link "ABOUT US" at bounding box center [1127, 16] width 63 height 21
click at [1125, 46] on button "About Us" at bounding box center [1137, 45] width 99 height 23
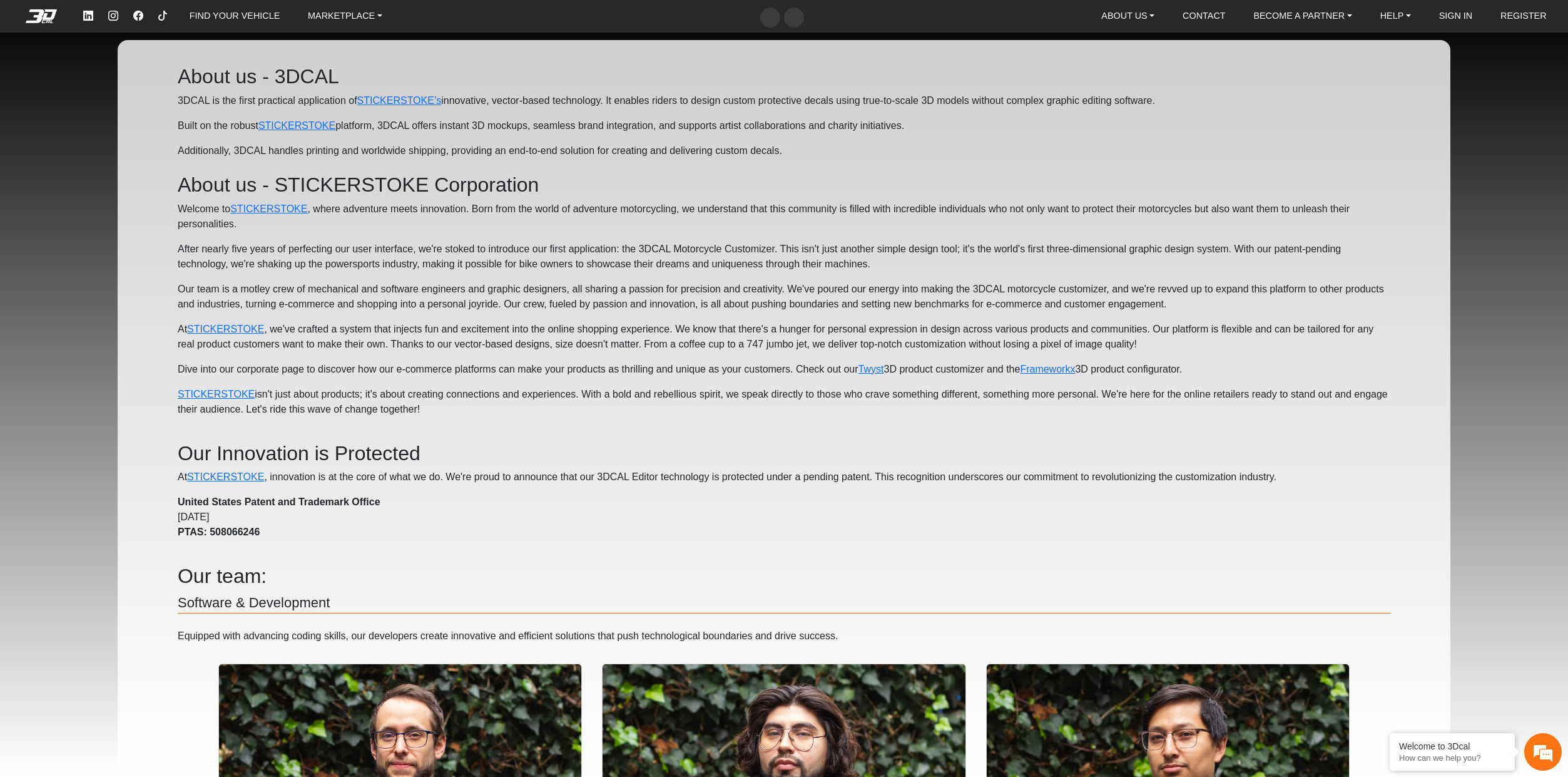
drag, startPoint x: 260, startPoint y: 110, endPoint x: 821, endPoint y: 152, distance: 562.6
copy div "3DCAL is the first practical application of STICKERSTOKE’s innovative, vector-b…"
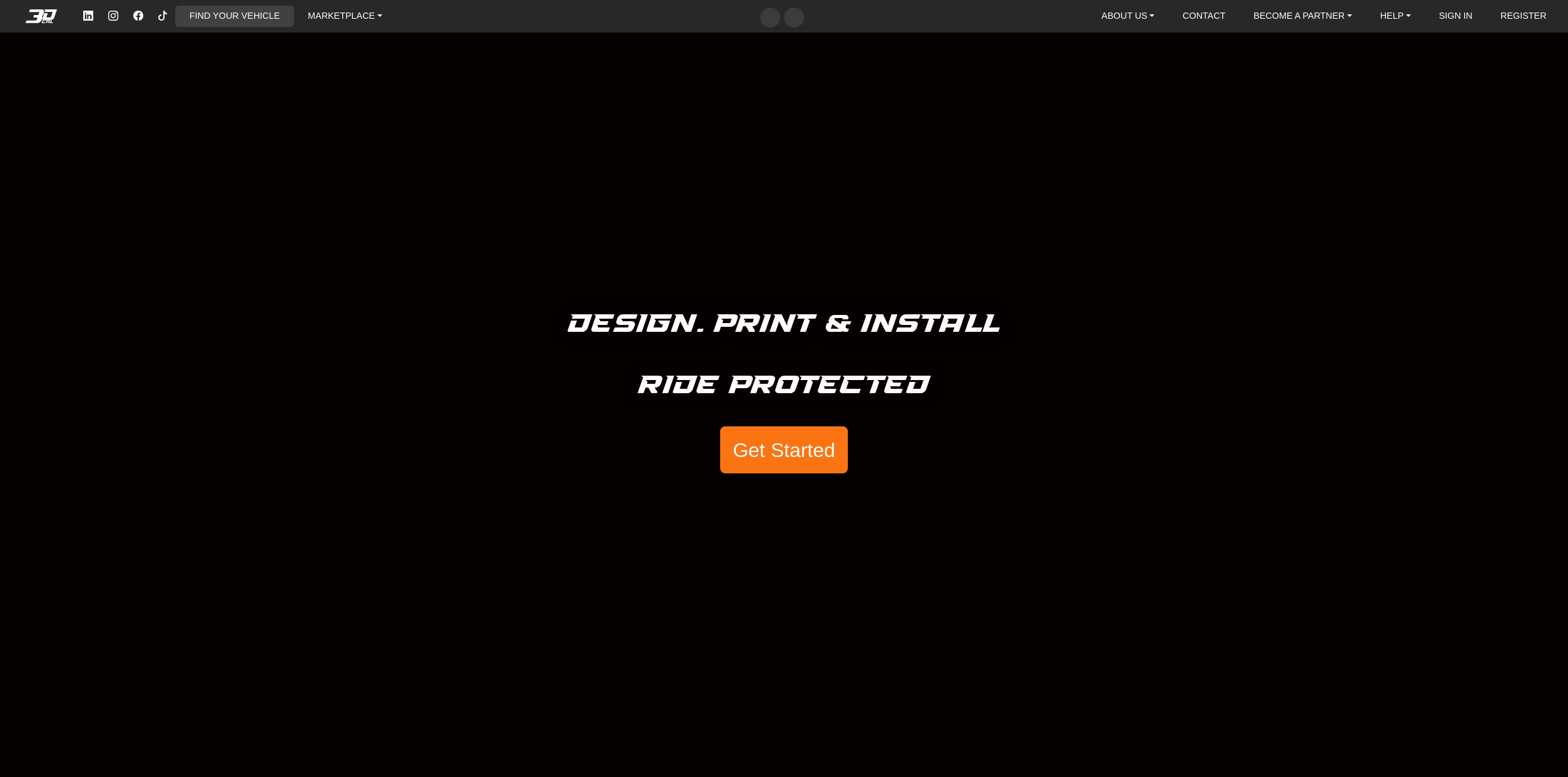
click at [233, 15] on link "FIND YOUR VEHICLE" at bounding box center [234, 16] width 100 height 21
